Goal: Task Accomplishment & Management: Manage account settings

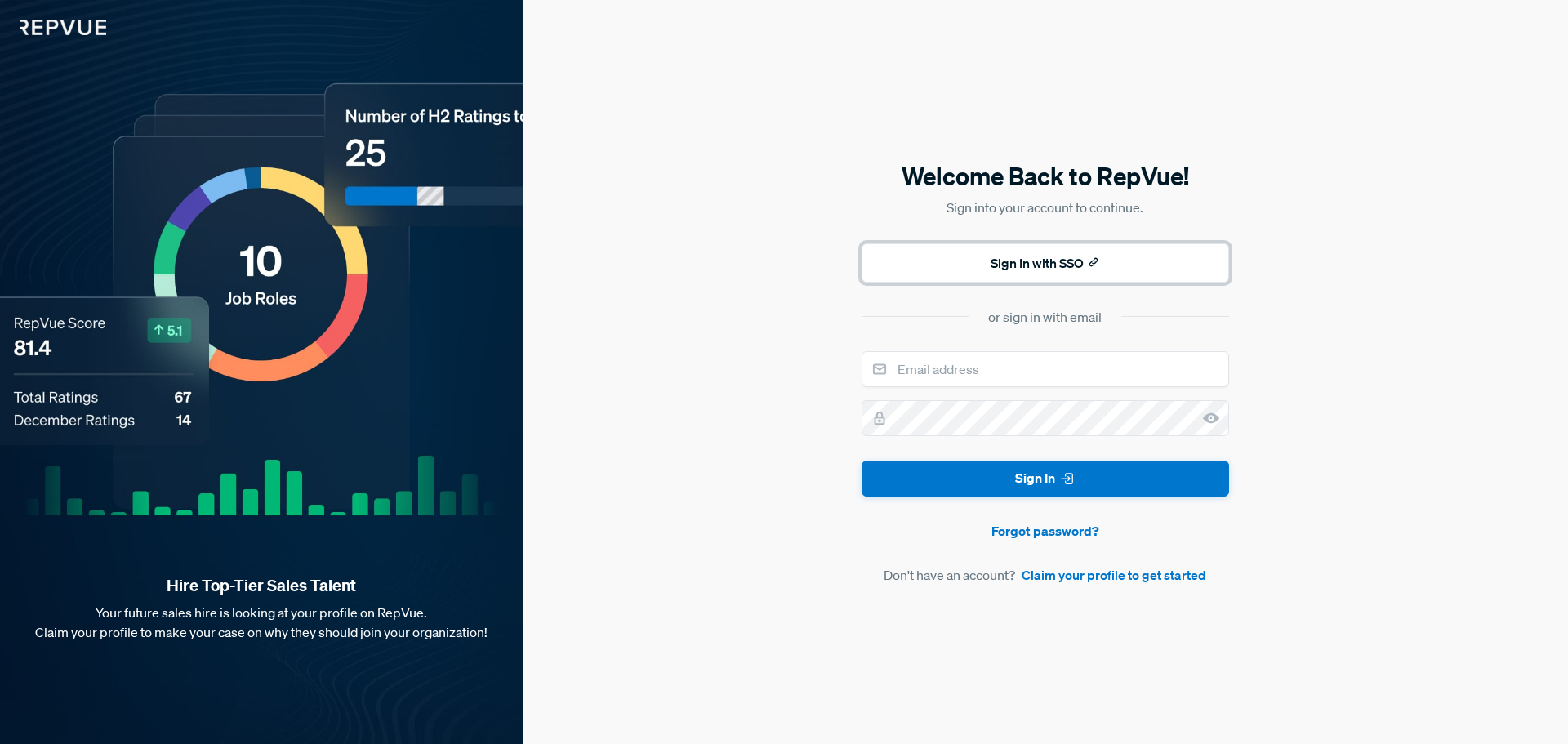
click at [1124, 259] on button "Sign In with SSO" at bounding box center [1045, 262] width 368 height 39
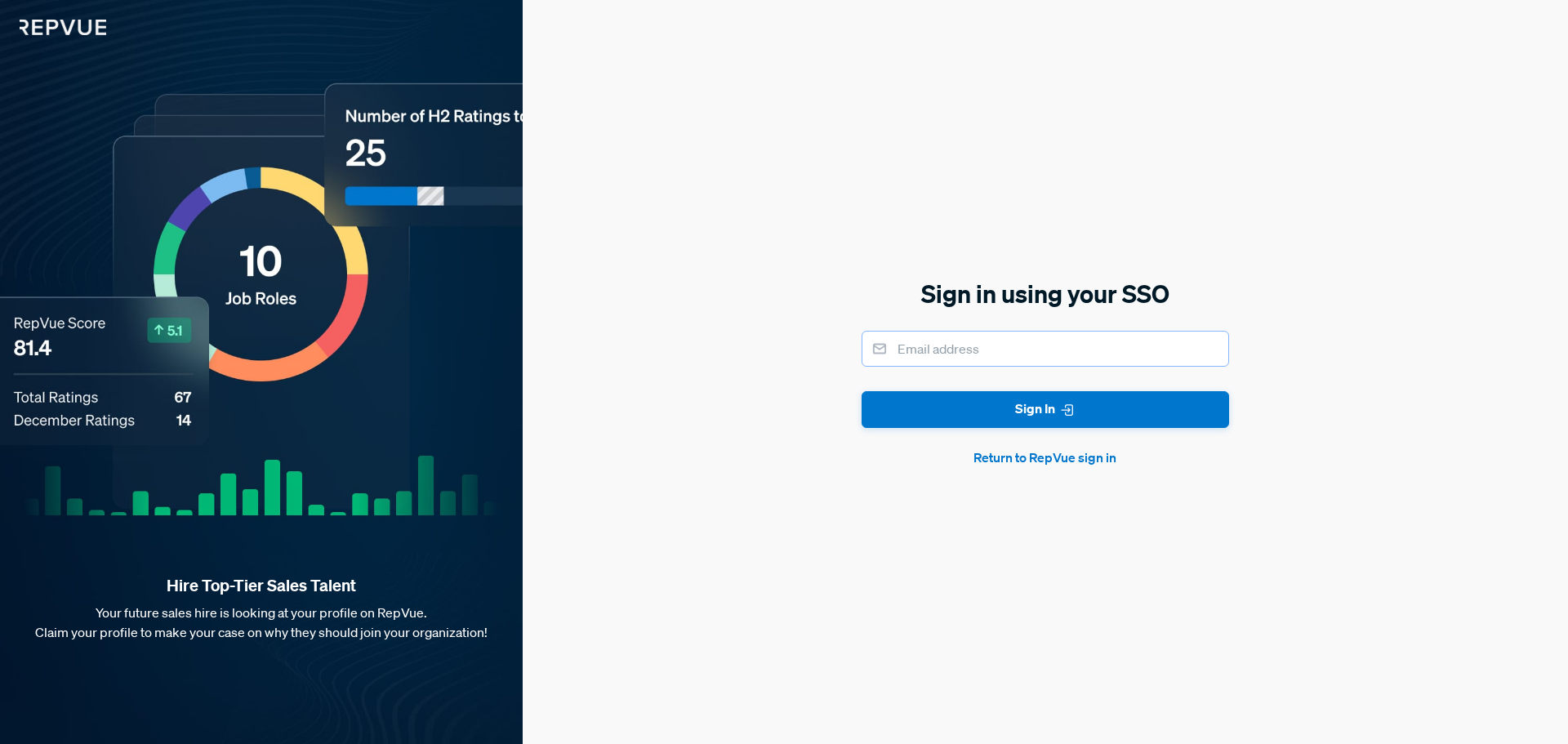
click at [1107, 366] on input "email" at bounding box center [1045, 348] width 368 height 36
type input "[EMAIL_ADDRESS][DOMAIN_NAME]"
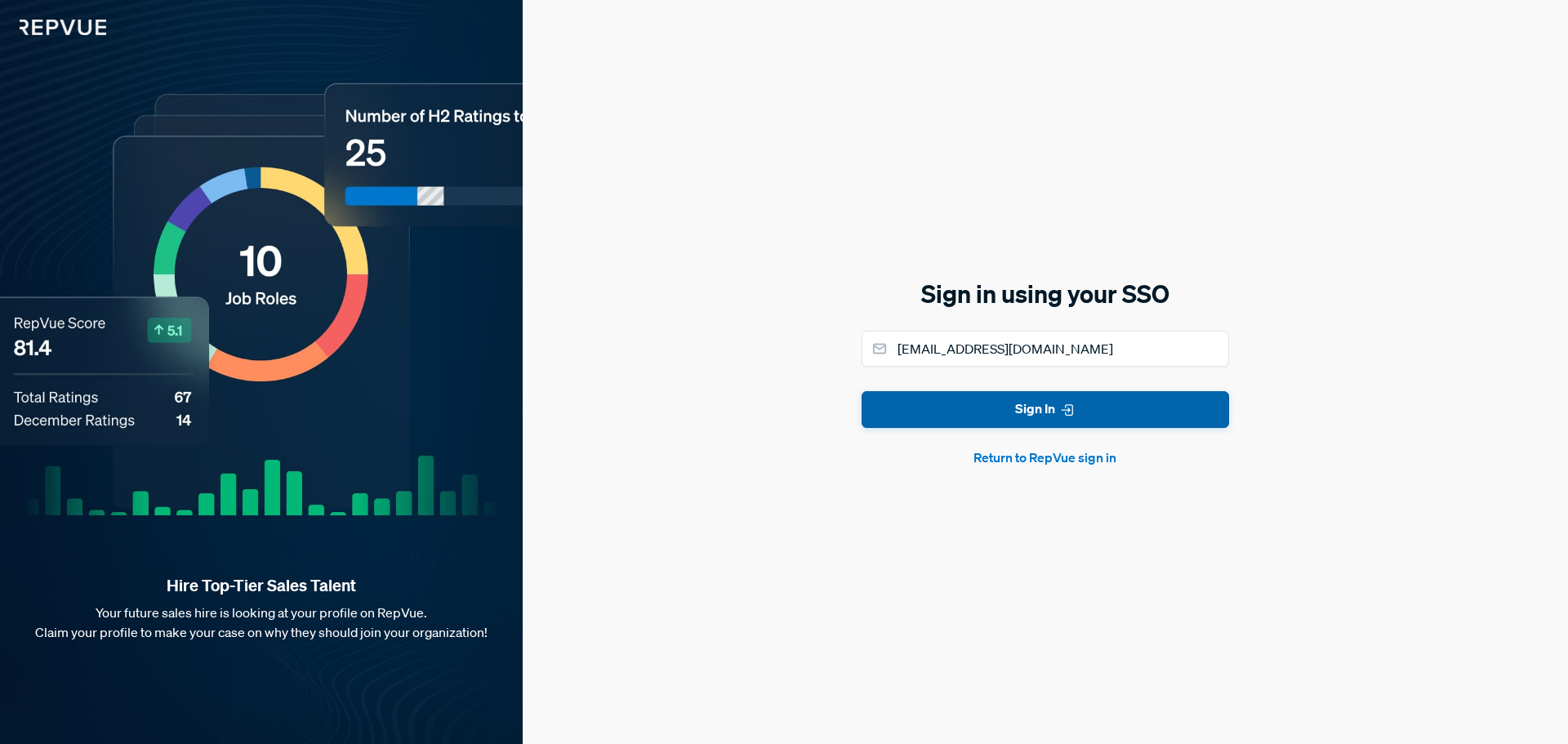
click at [1059, 396] on button "Sign In" at bounding box center [1045, 410] width 368 height 37
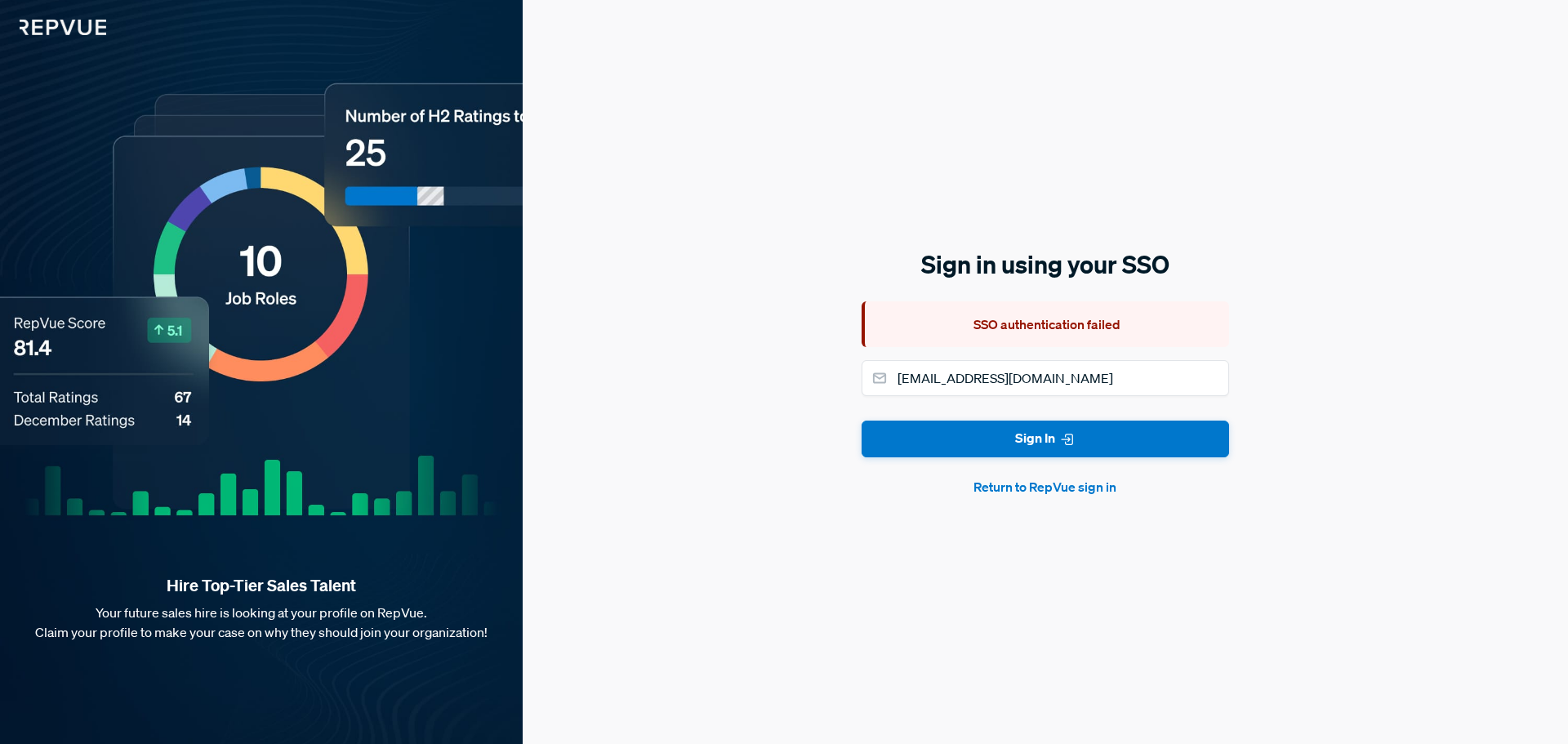
click at [1058, 484] on button "Return to RepVue sign in" at bounding box center [1045, 486] width 368 height 19
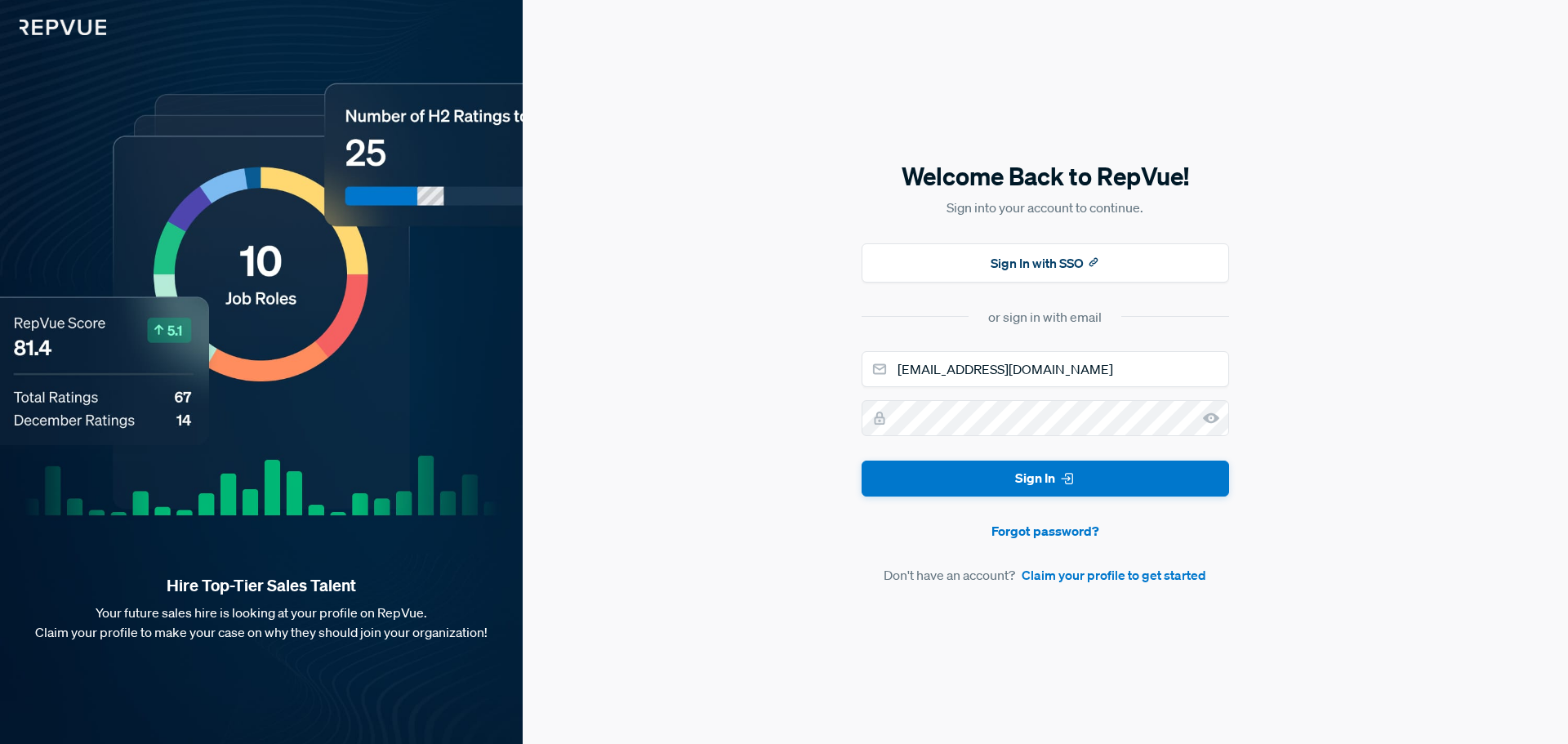
drag, startPoint x: 1316, startPoint y: 0, endPoint x: 1334, endPoint y: 24, distance: 30.0
click at [1221, 86] on div "Welcome Back to RepVue! Sign into your account to continue. Sign In with SSO or…" at bounding box center [1045, 372] width 1046 height 744
click at [1075, 267] on button "Sign In with SSO" at bounding box center [1045, 262] width 368 height 39
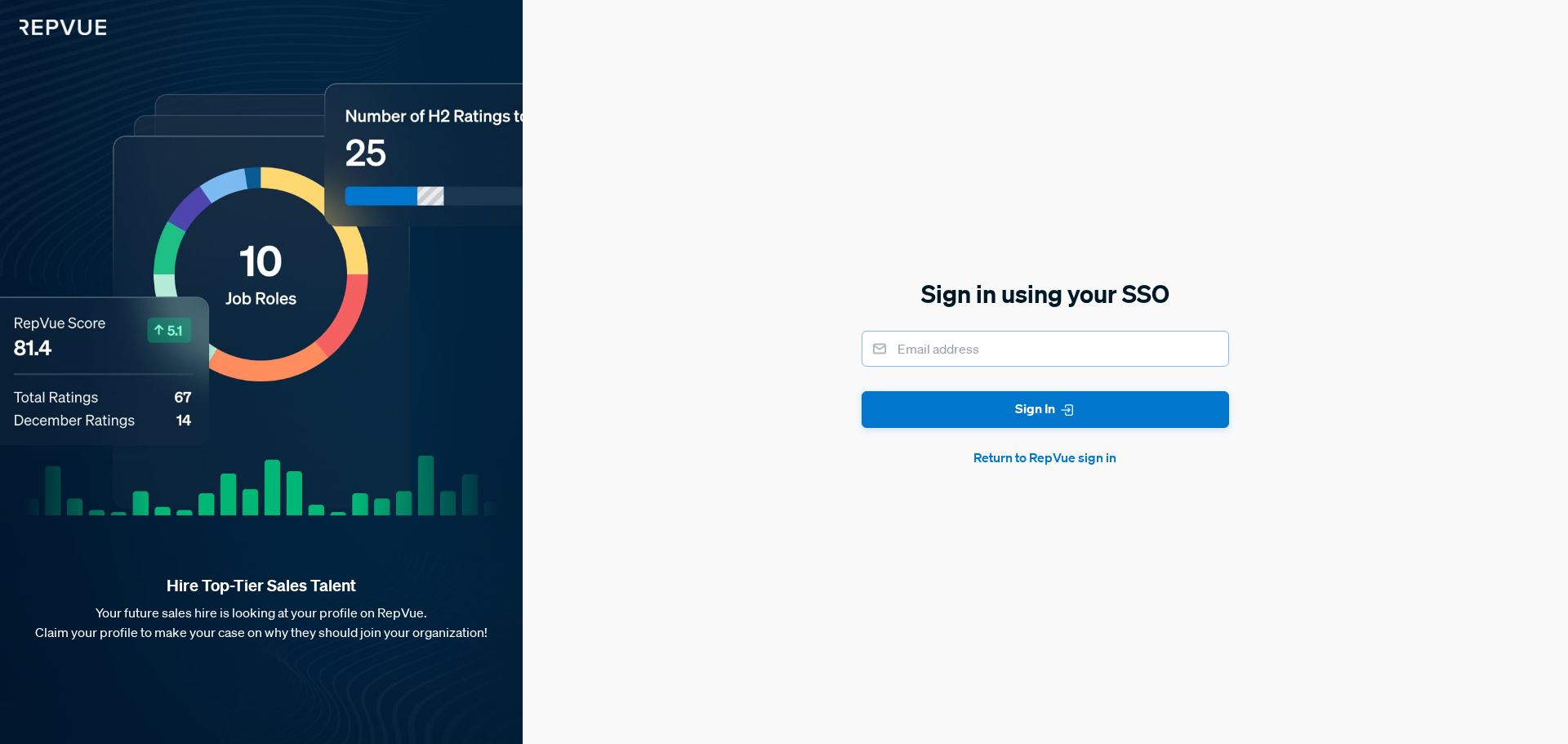
click at [1034, 350] on input "email" at bounding box center [1045, 348] width 368 height 36
type input "[EMAIL_ADDRESS][DOMAIN_NAME]"
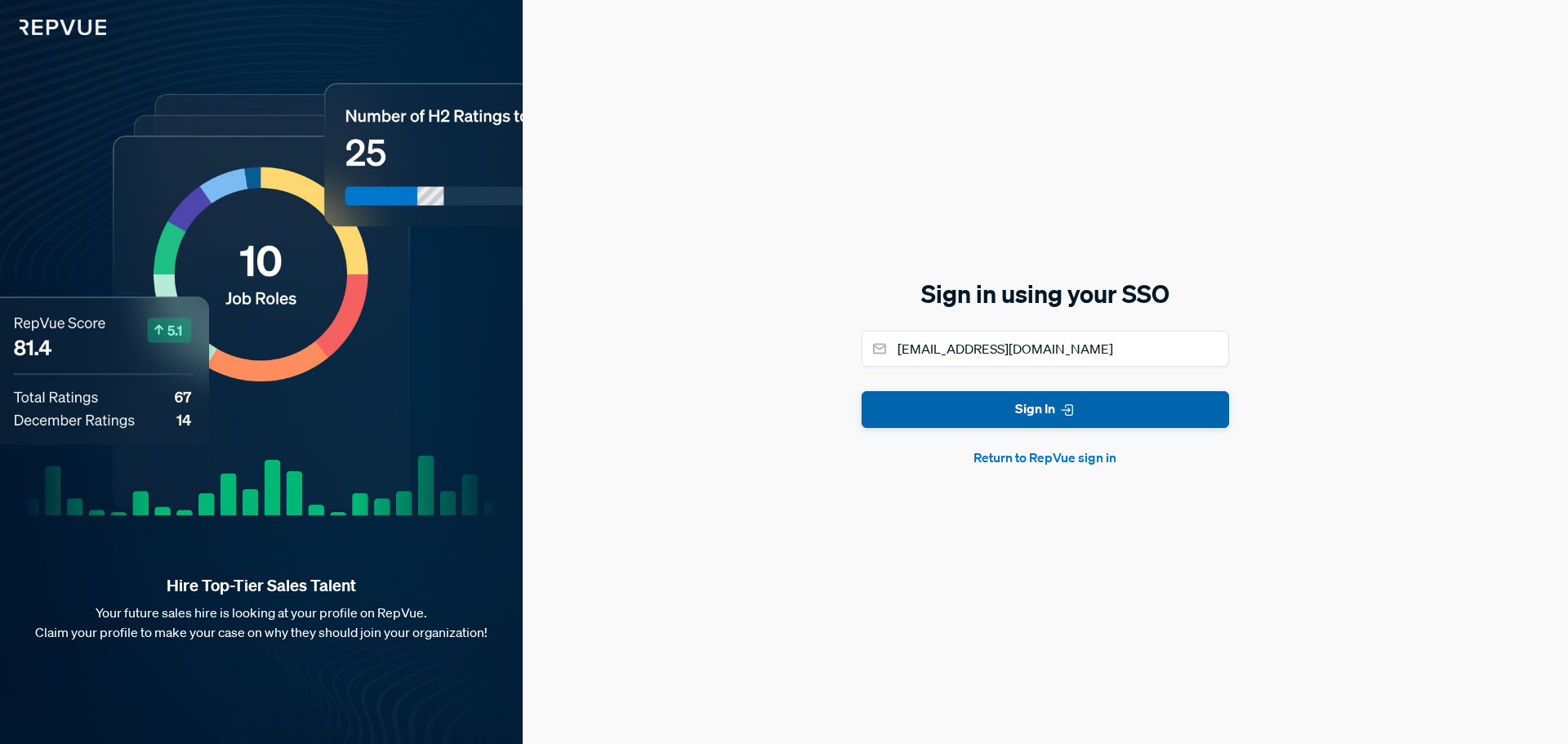
click at [994, 404] on button "Sign In" at bounding box center [1045, 410] width 368 height 37
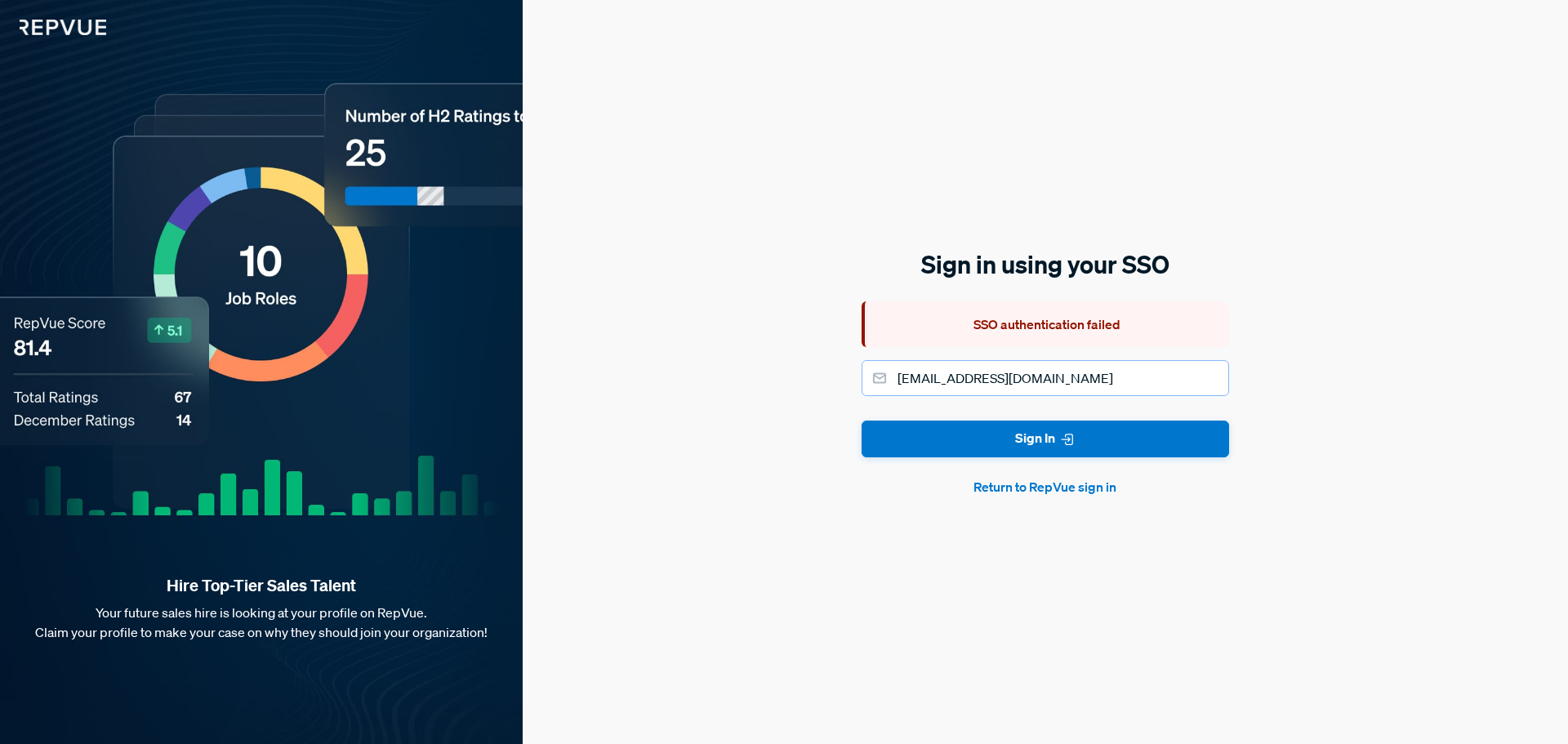
click at [985, 380] on input "[EMAIL_ADDRESS][DOMAIN_NAME]" at bounding box center [1045, 377] width 368 height 36
click at [866, 469] on form "[EMAIL_ADDRESS][DOMAIN_NAME] Sign In Return to RepVue sign in" at bounding box center [1045, 427] width 368 height 136
click at [1001, 487] on button "Return to RepVue sign in" at bounding box center [1045, 486] width 368 height 19
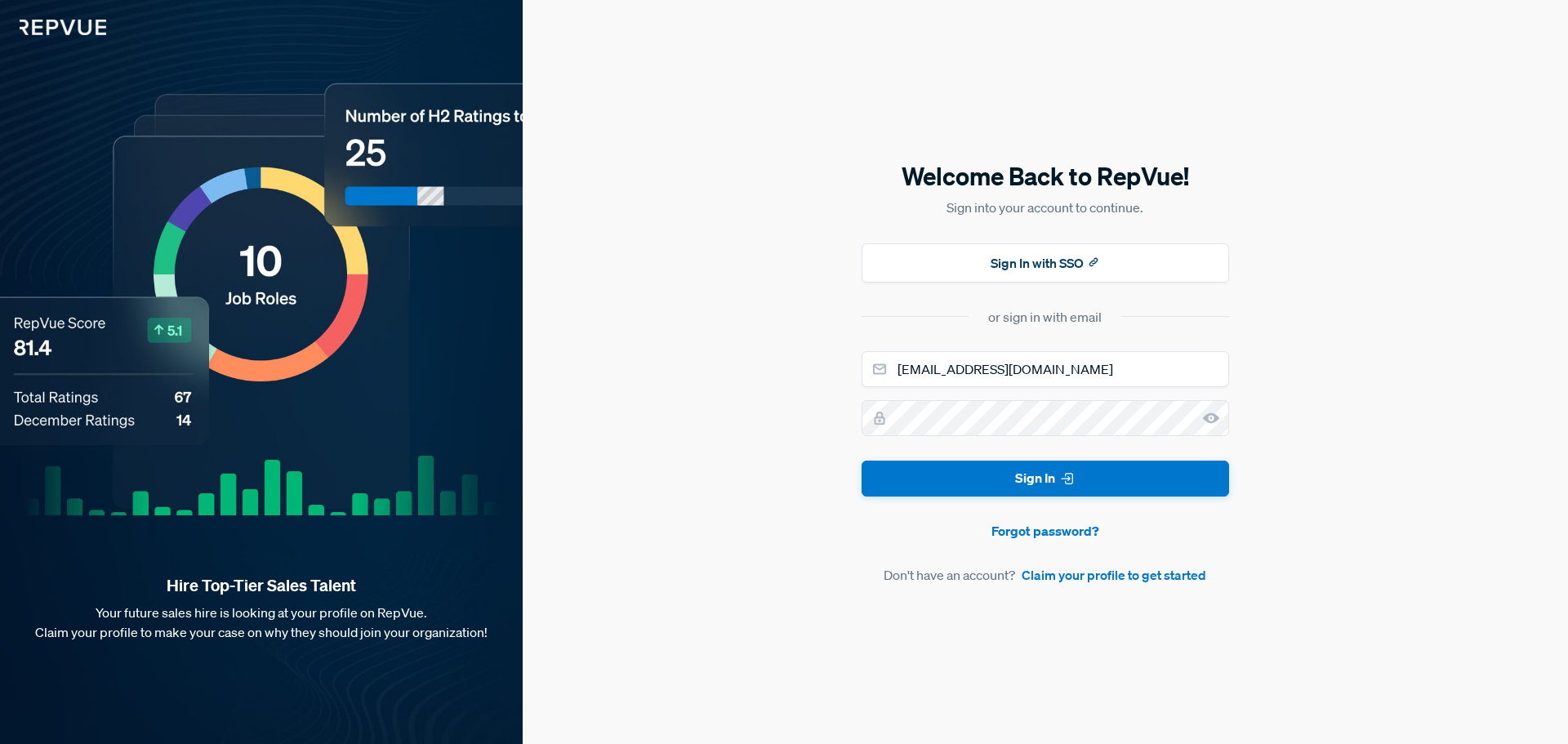
click at [1213, 417] on icon at bounding box center [1211, 418] width 17 height 17
click at [861, 461] on button "Sign In" at bounding box center [1045, 479] width 368 height 37
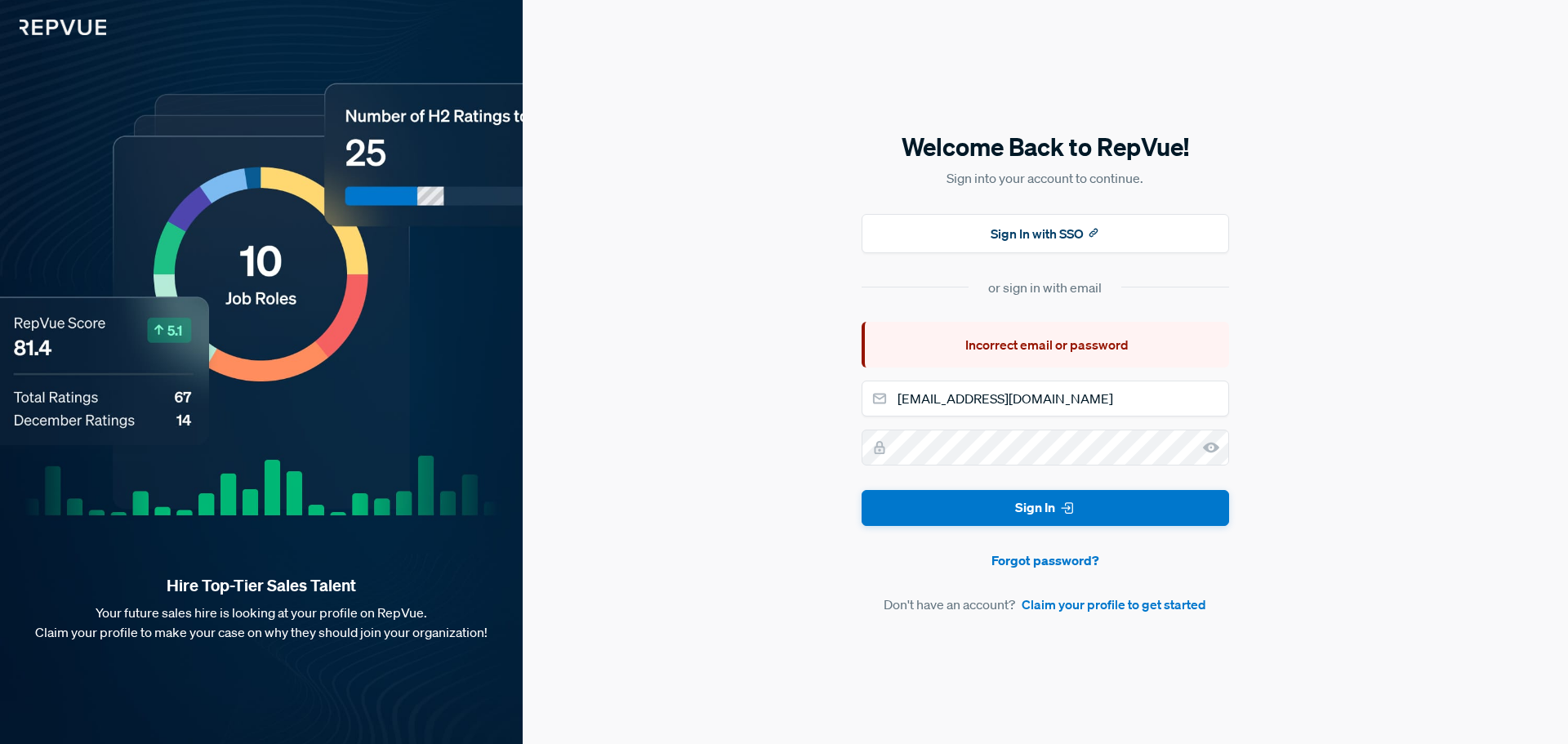
drag, startPoint x: 738, startPoint y: 415, endPoint x: 776, endPoint y: 416, distance: 38.0
click at [738, 415] on div "Welcome Back to RepVue! Sign into your account to continue. Sign In with SSO or…" at bounding box center [1045, 372] width 1046 height 744
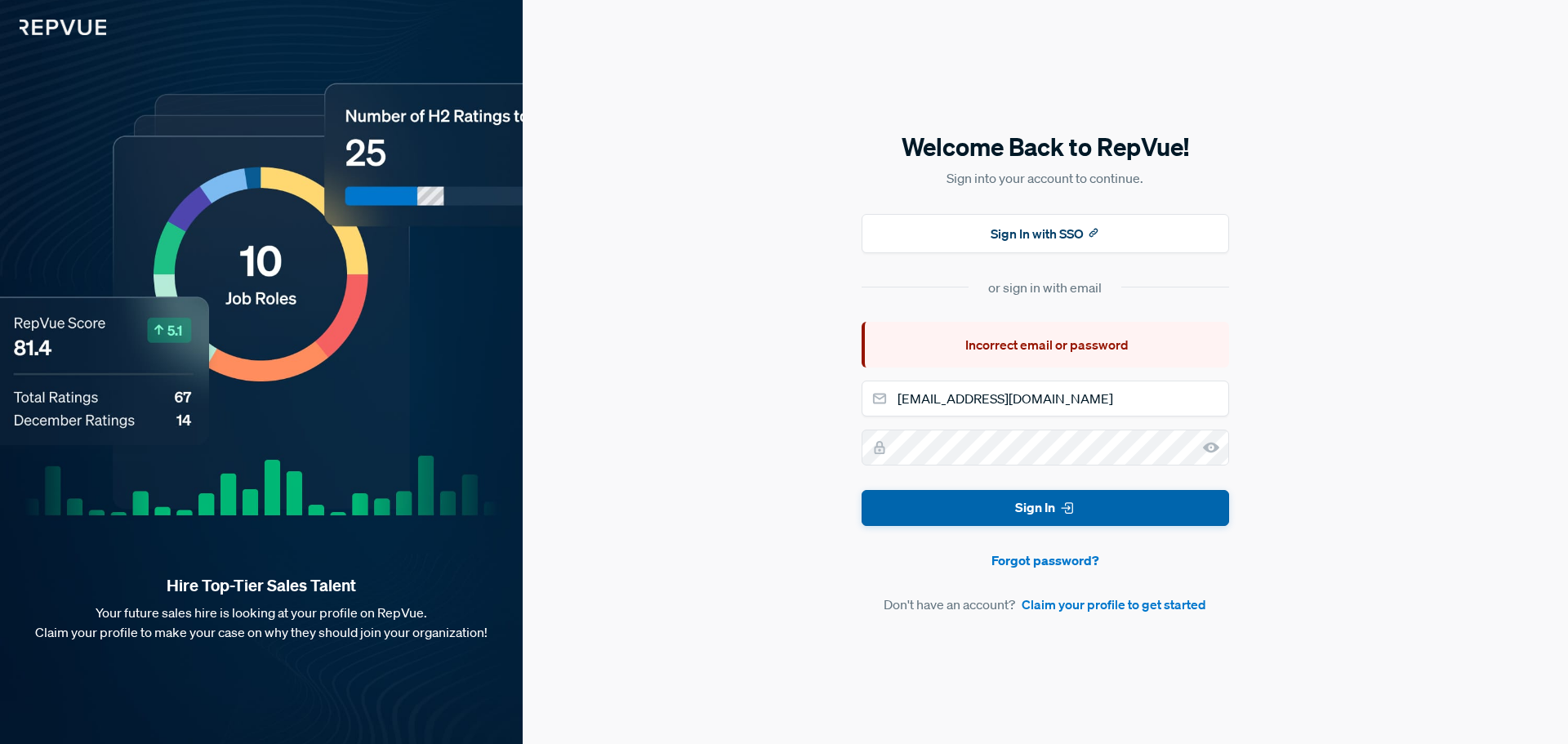
click at [873, 519] on button "Sign In" at bounding box center [1045, 508] width 368 height 37
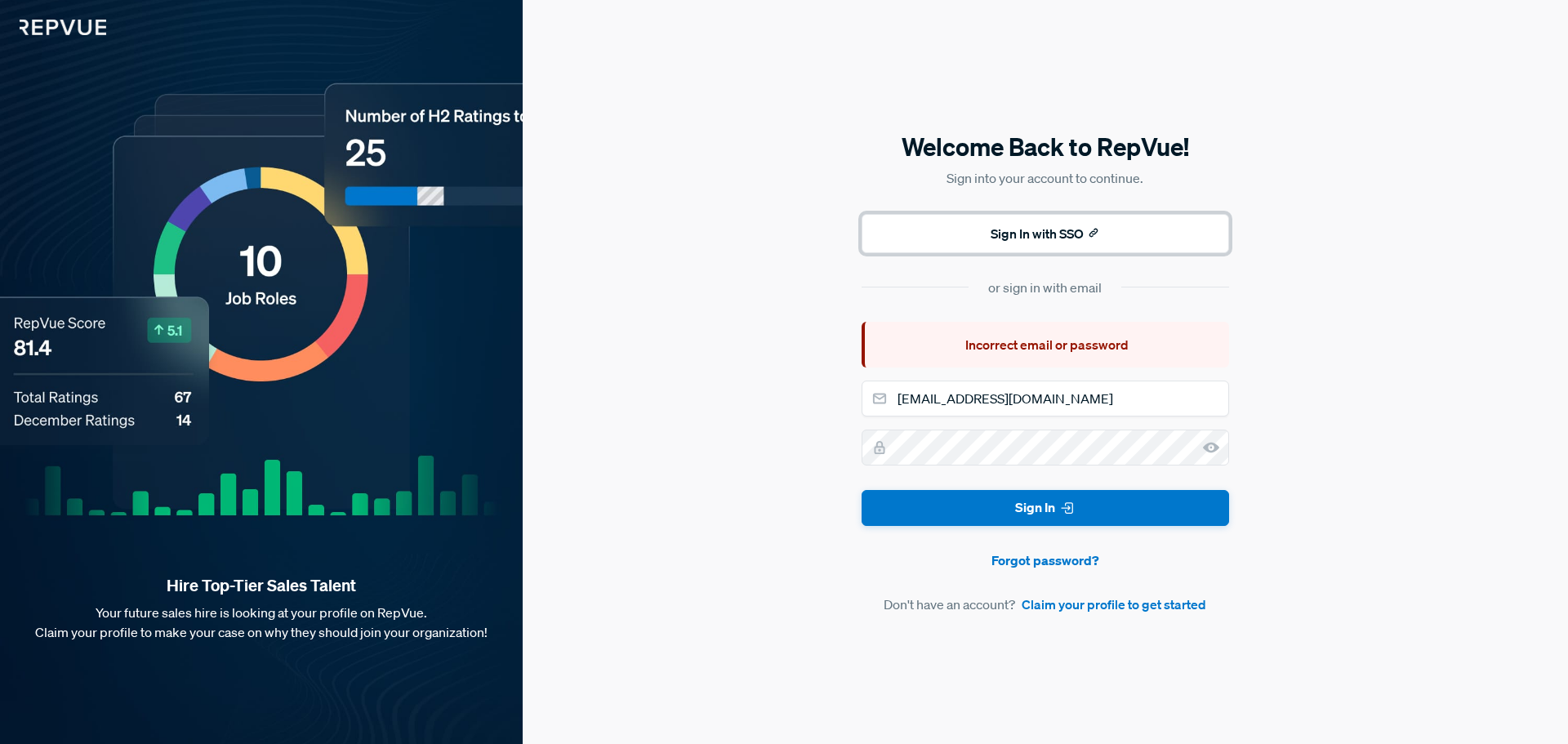
click at [1119, 219] on button "Sign In with SSO" at bounding box center [1045, 233] width 368 height 39
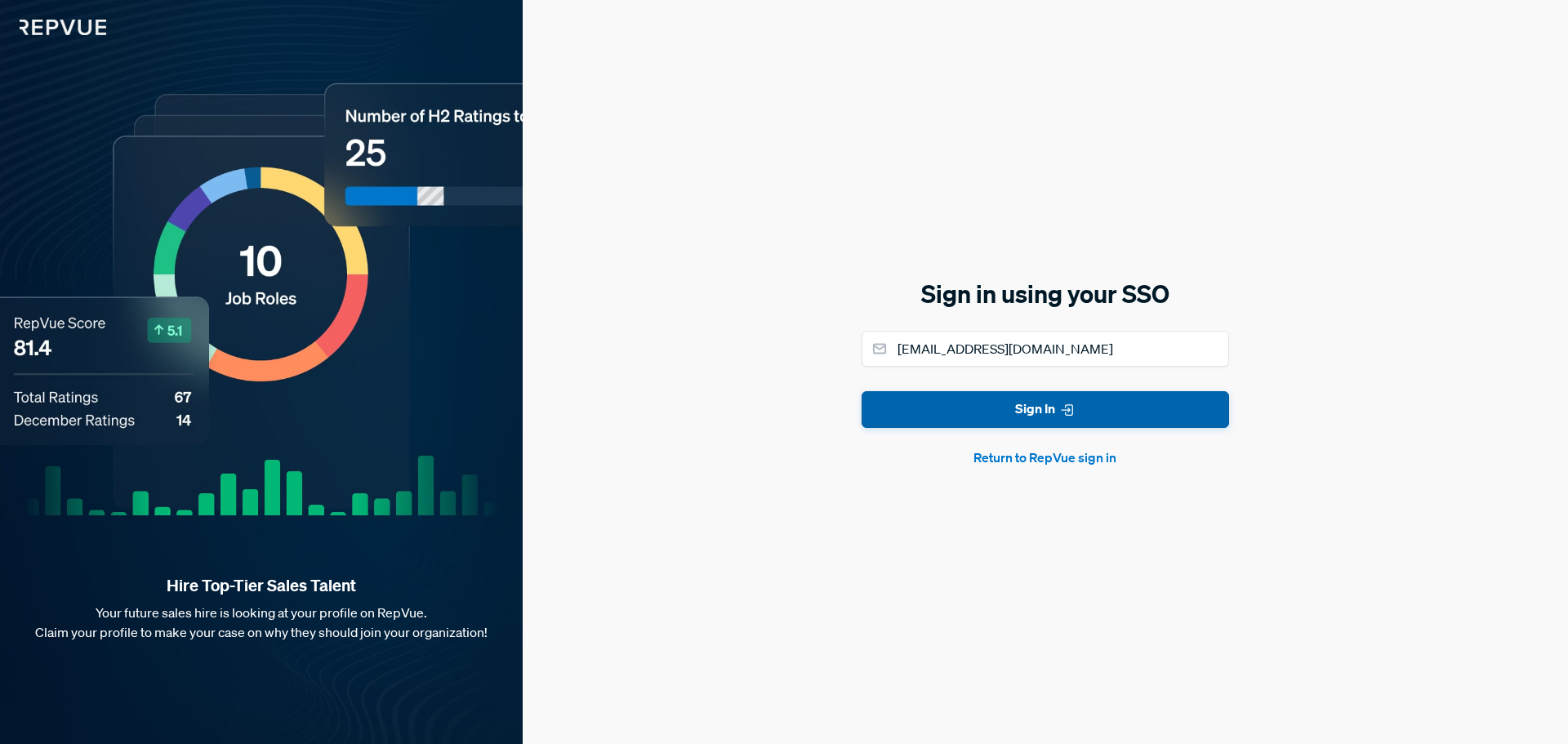
click at [1055, 396] on button "Sign In" at bounding box center [1045, 410] width 368 height 37
